Goal: Check status: Check status

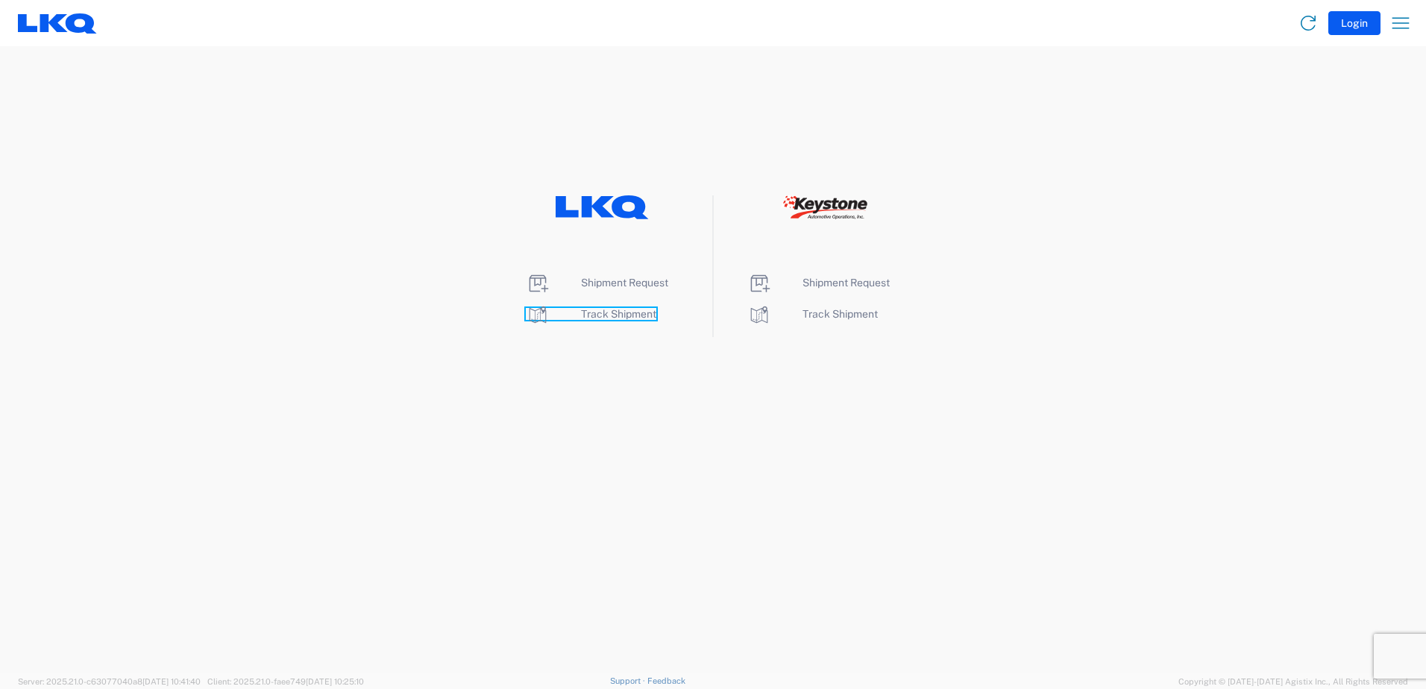
click at [610, 310] on span "Track Shipment" at bounding box center [618, 314] width 75 height 12
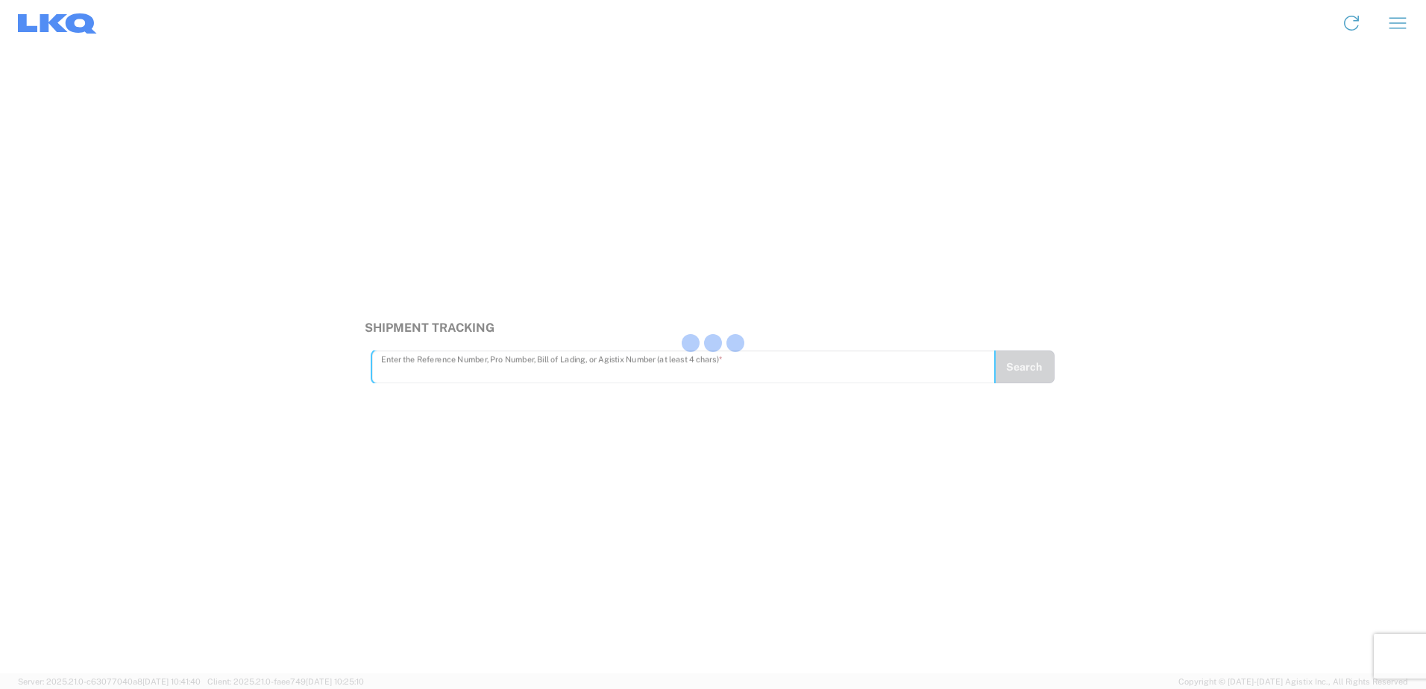
click at [439, 371] on div at bounding box center [713, 344] width 1426 height 689
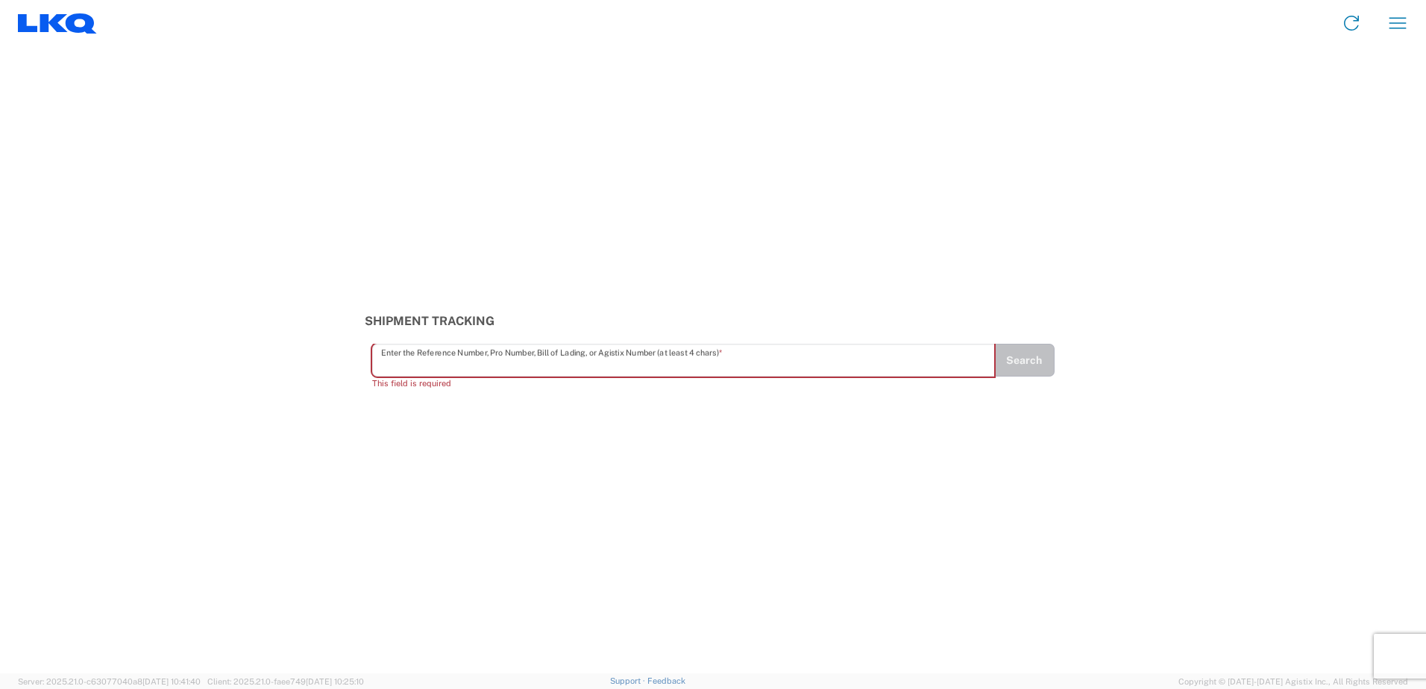
paste input "56776206"
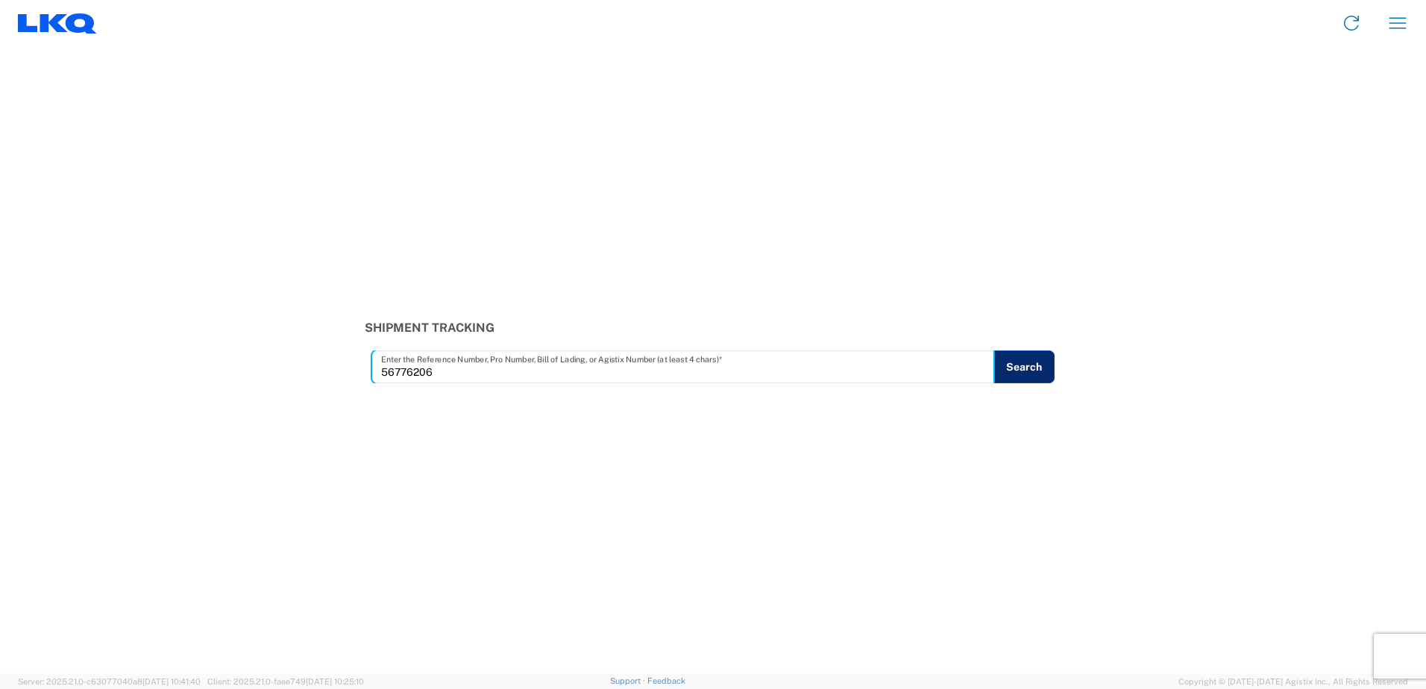
type input "56776206"
click at [1025, 356] on button "Search" at bounding box center [1023, 366] width 61 height 33
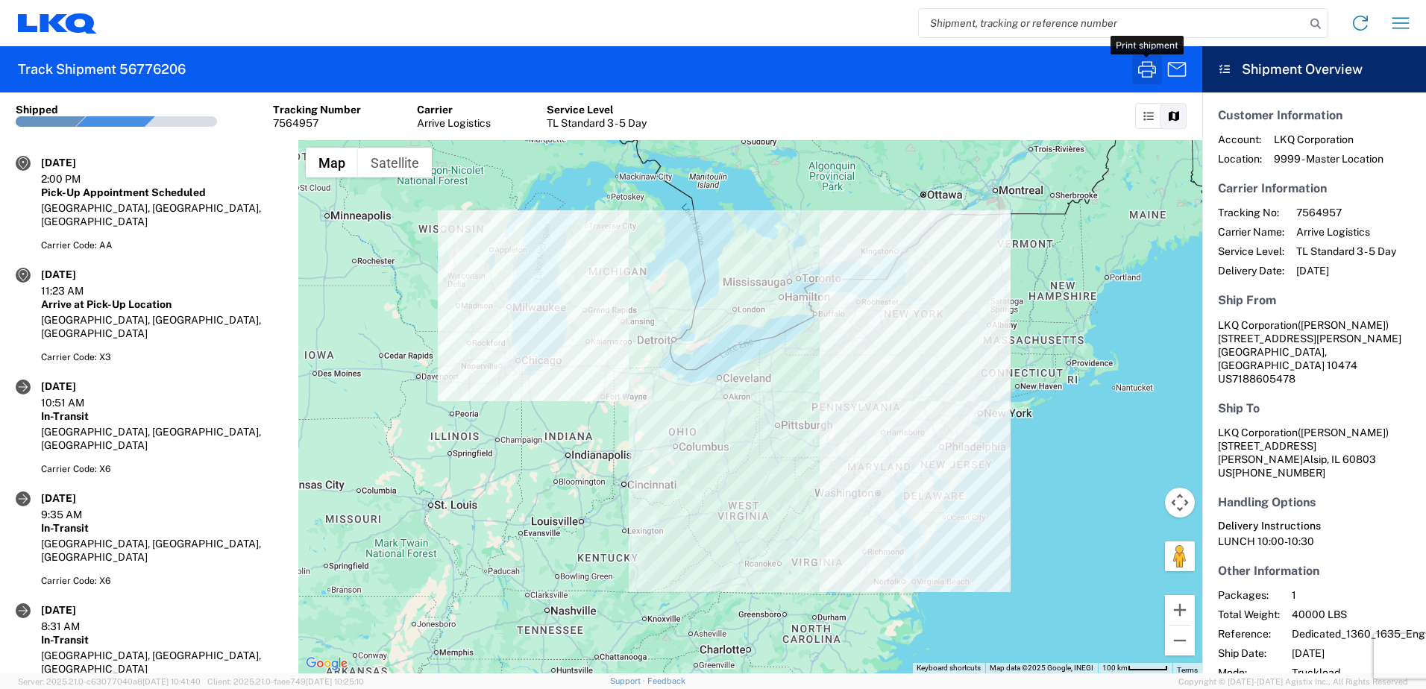
click at [1133, 68] on button "button" at bounding box center [1147, 69] width 30 height 30
